Goal: Find specific page/section: Find specific page/section

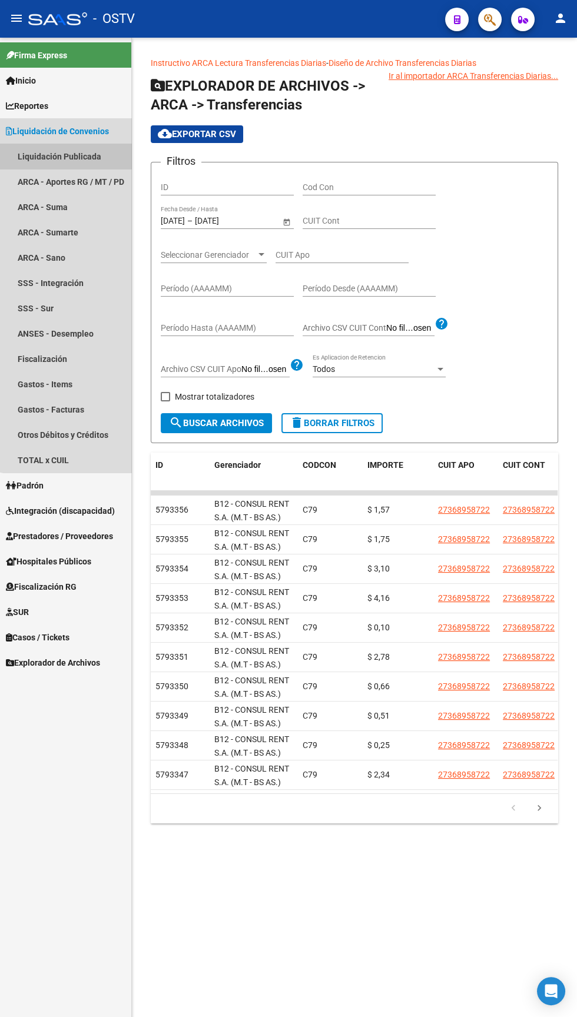
click at [76, 152] on link "Liquidación Publicada" at bounding box center [65, 156] width 131 height 25
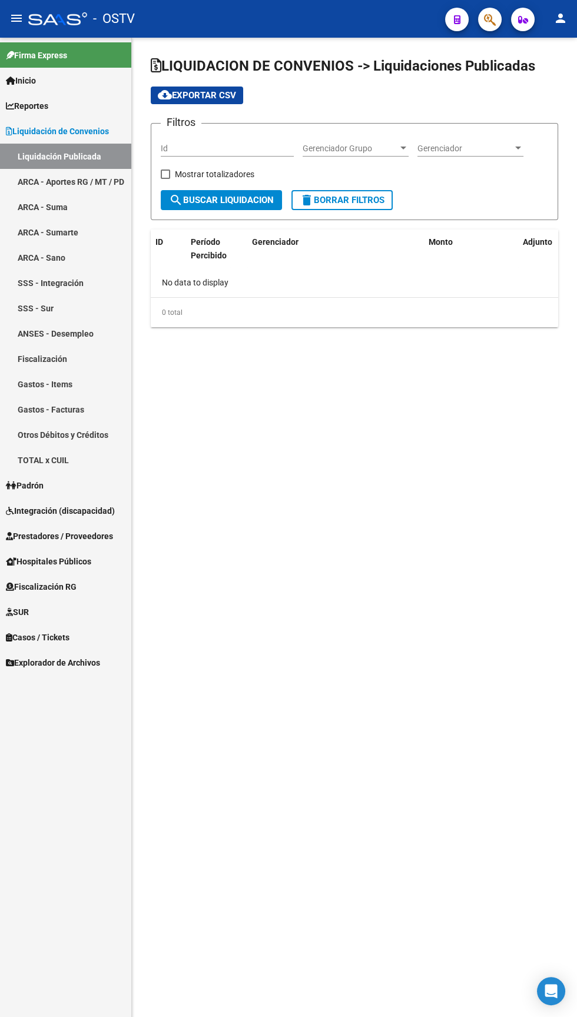
checkbox input "true"
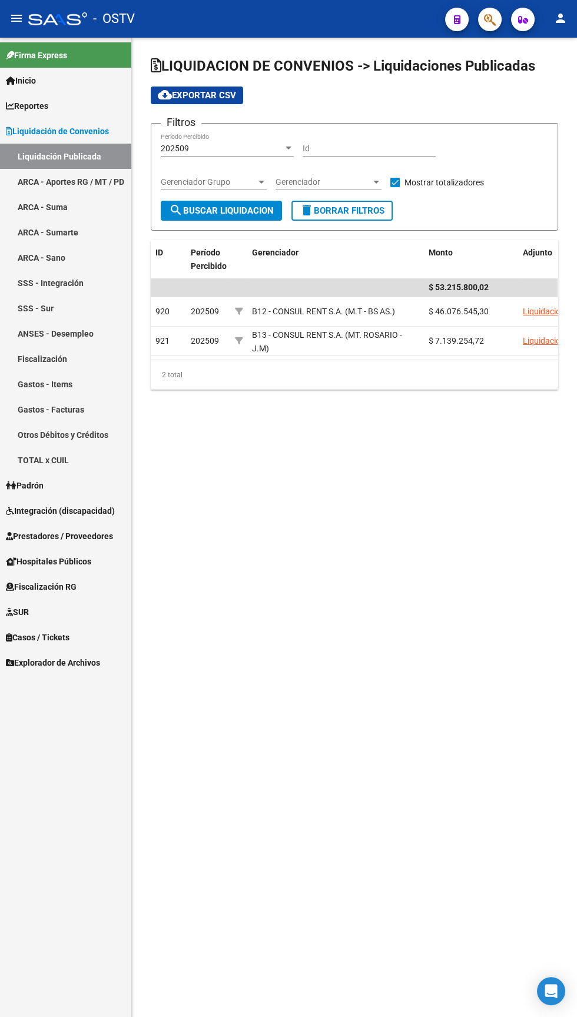
click at [258, 148] on div "202509" at bounding box center [222, 149] width 122 height 10
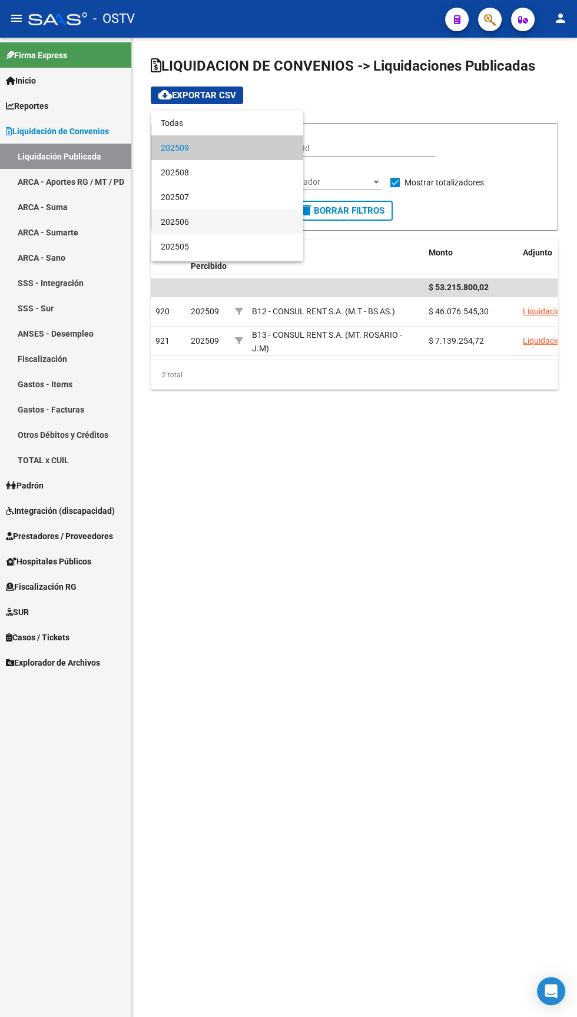
click at [232, 218] on span "202506" at bounding box center [227, 221] width 133 height 25
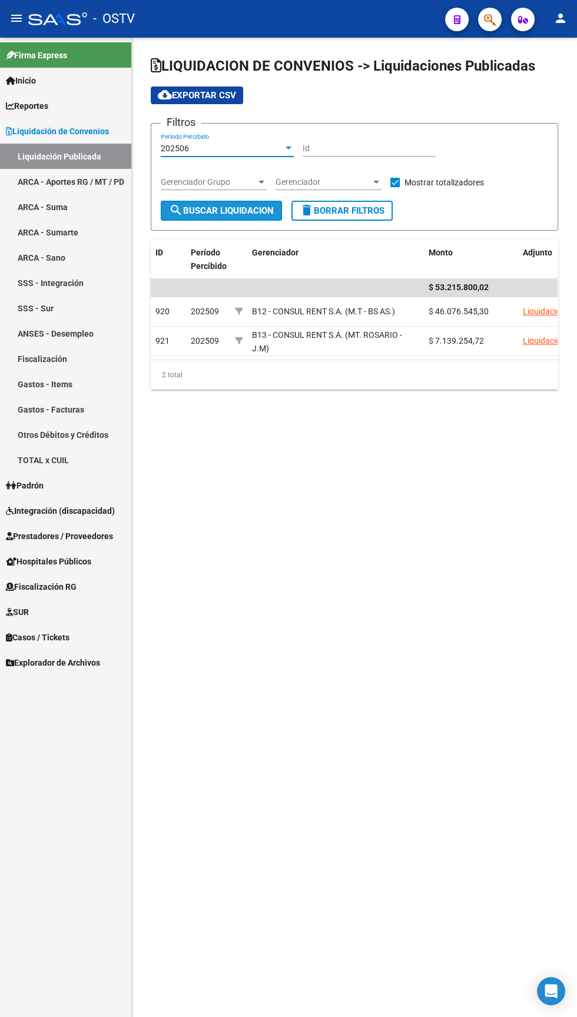
click at [234, 209] on span "search Buscar Liquidacion" at bounding box center [221, 210] width 105 height 11
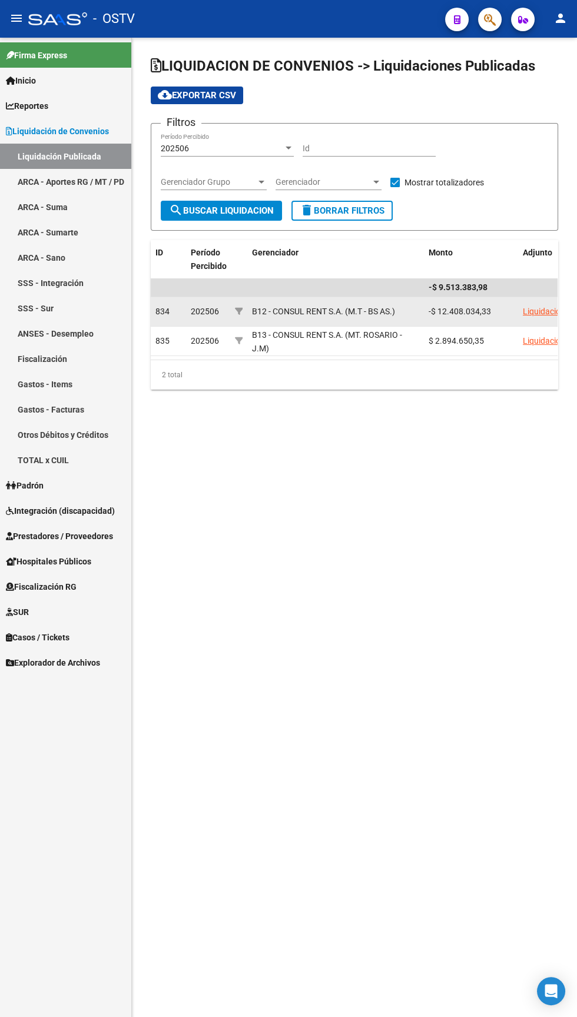
click at [547, 307] on link "Liquidación" at bounding box center [543, 311] width 42 height 9
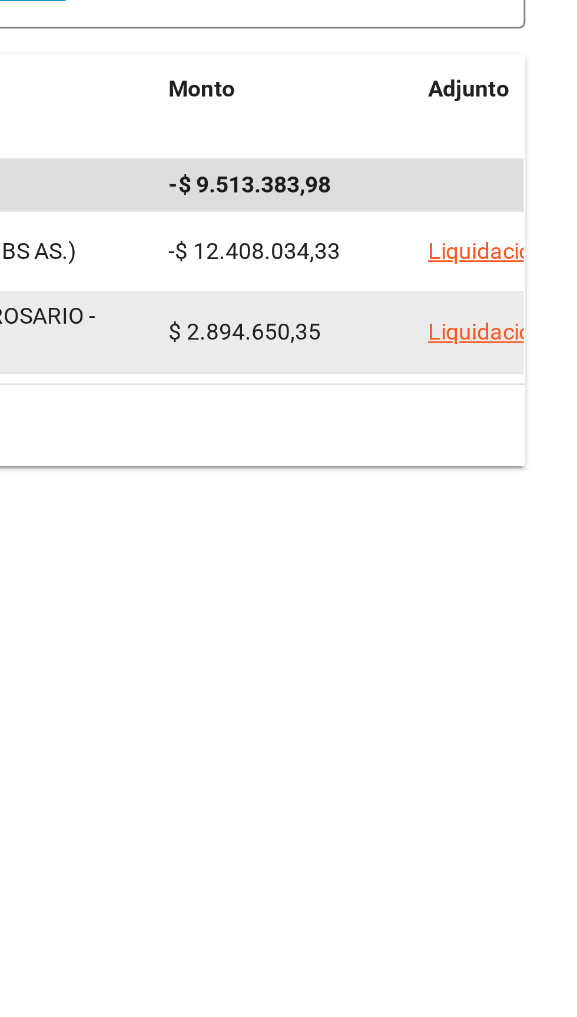
click at [535, 339] on link "Liquidación" at bounding box center [543, 340] width 42 height 9
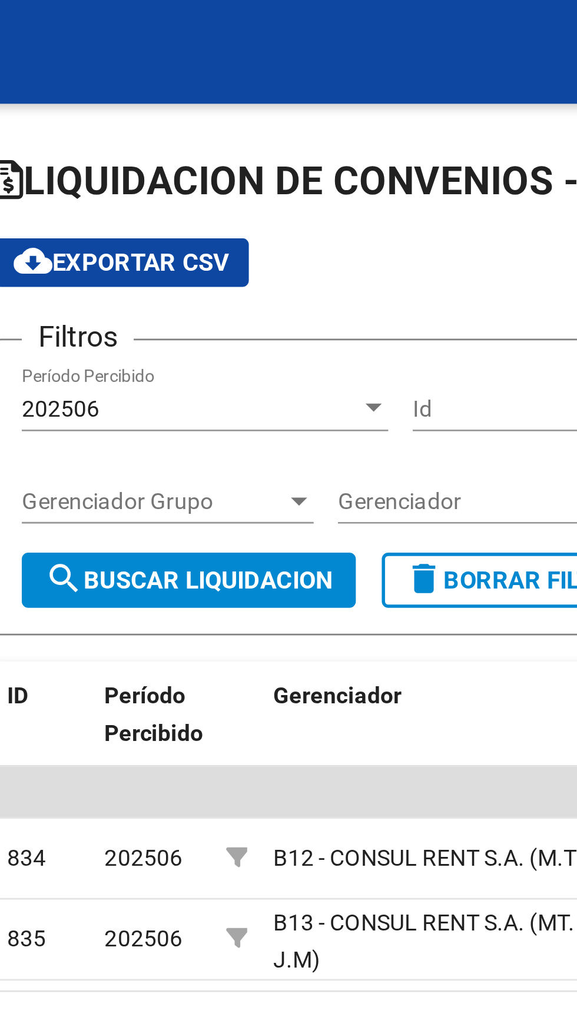
click at [282, 147] on div "202506" at bounding box center [222, 149] width 122 height 10
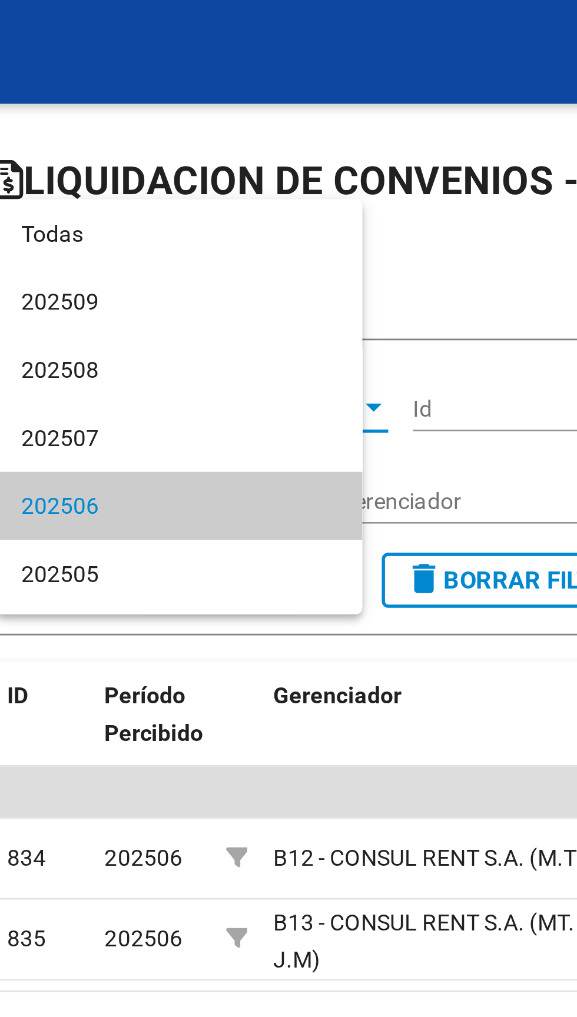
scroll to position [36, 0]
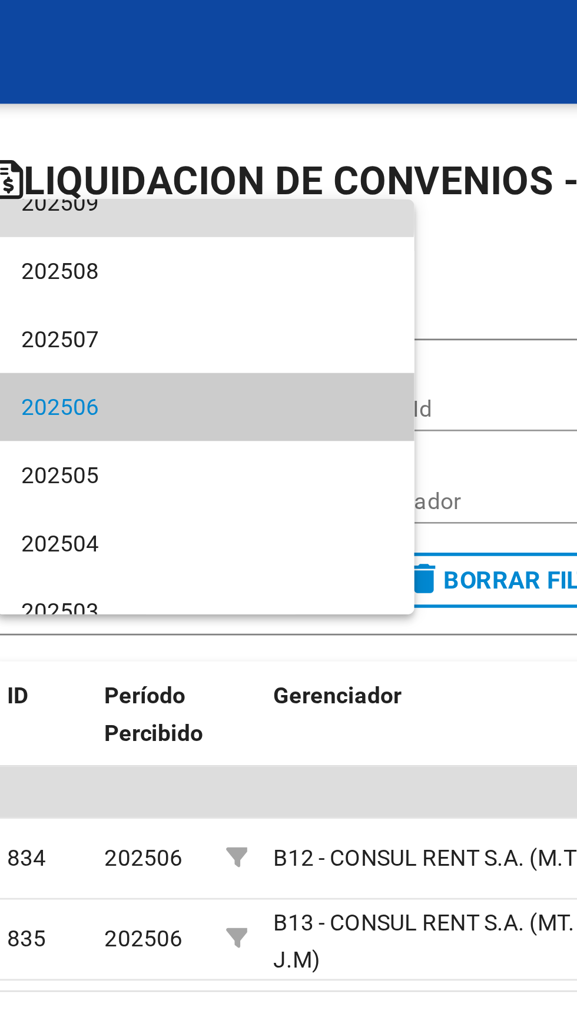
click at [191, 72] on span "202509" at bounding box center [227, 73] width 133 height 25
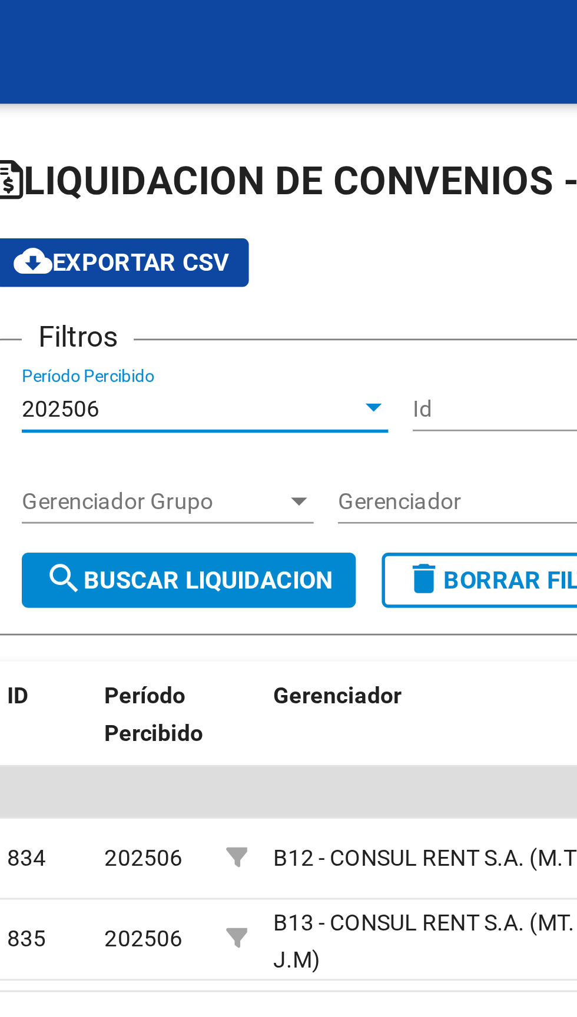
scroll to position [24, 0]
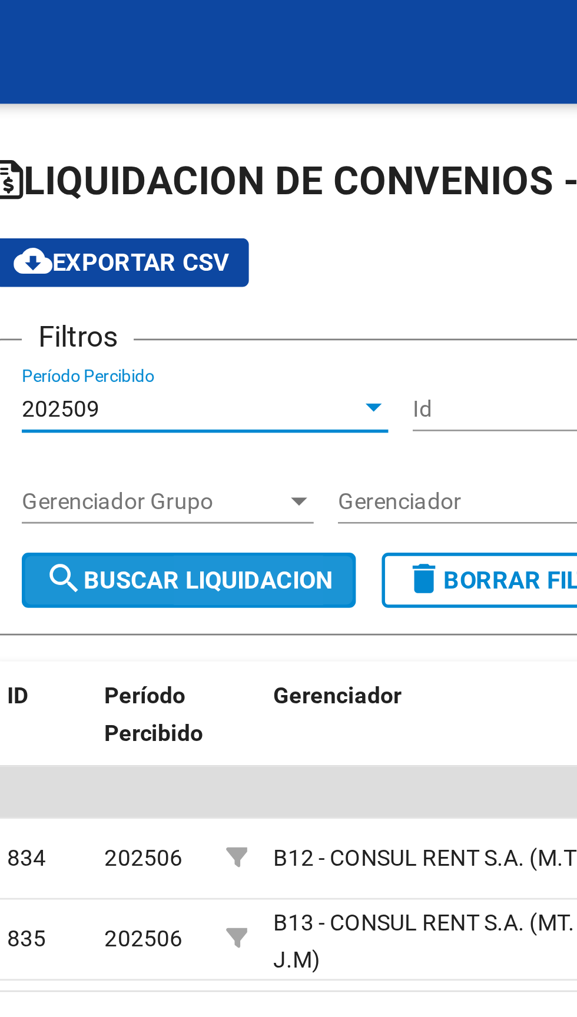
click at [239, 208] on span "search Buscar Liquidacion" at bounding box center [221, 210] width 105 height 11
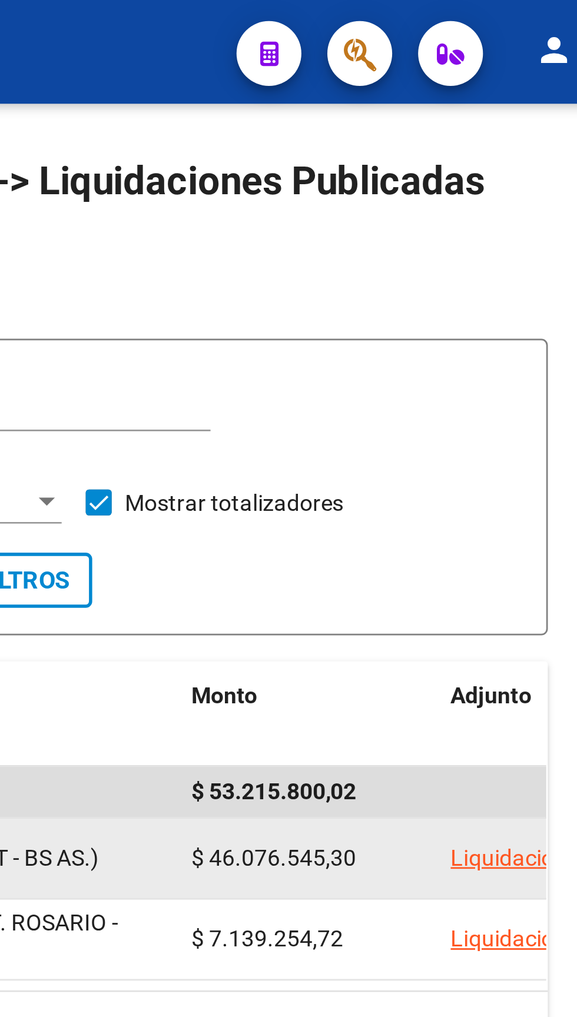
click at [543, 308] on link "Liquidación" at bounding box center [543, 311] width 42 height 9
